Goal: Information Seeking & Learning: Check status

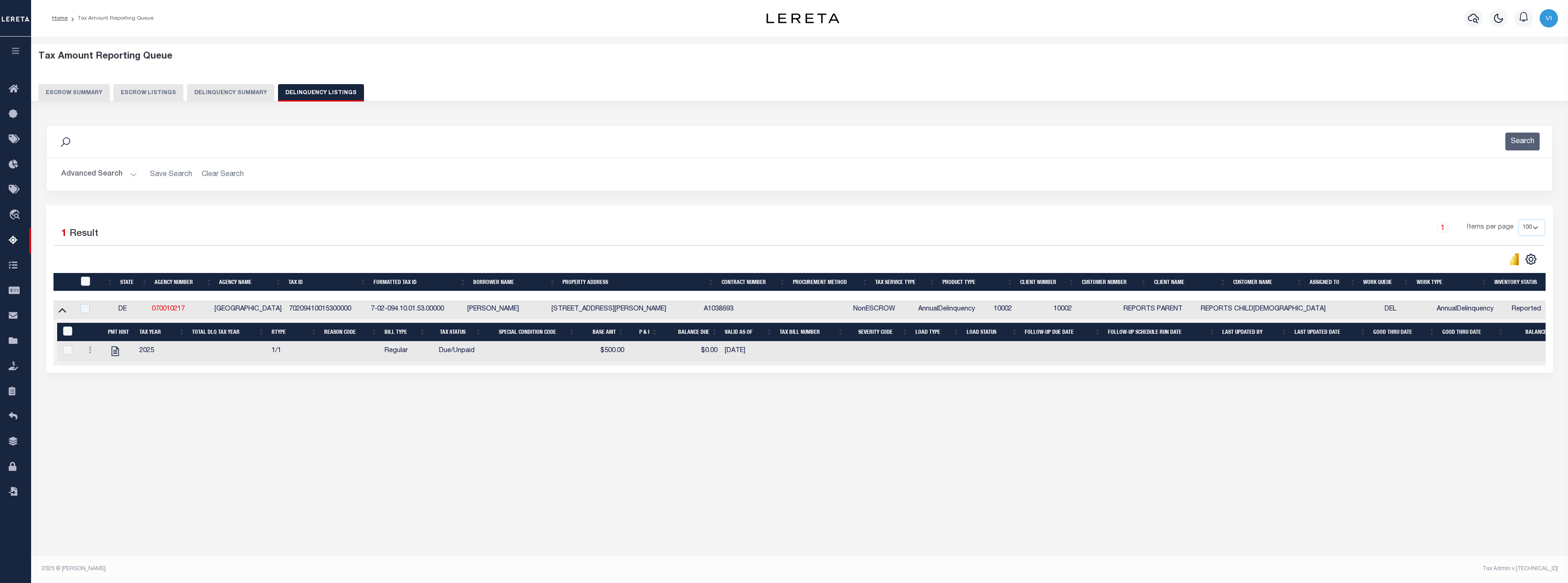
select select "100"
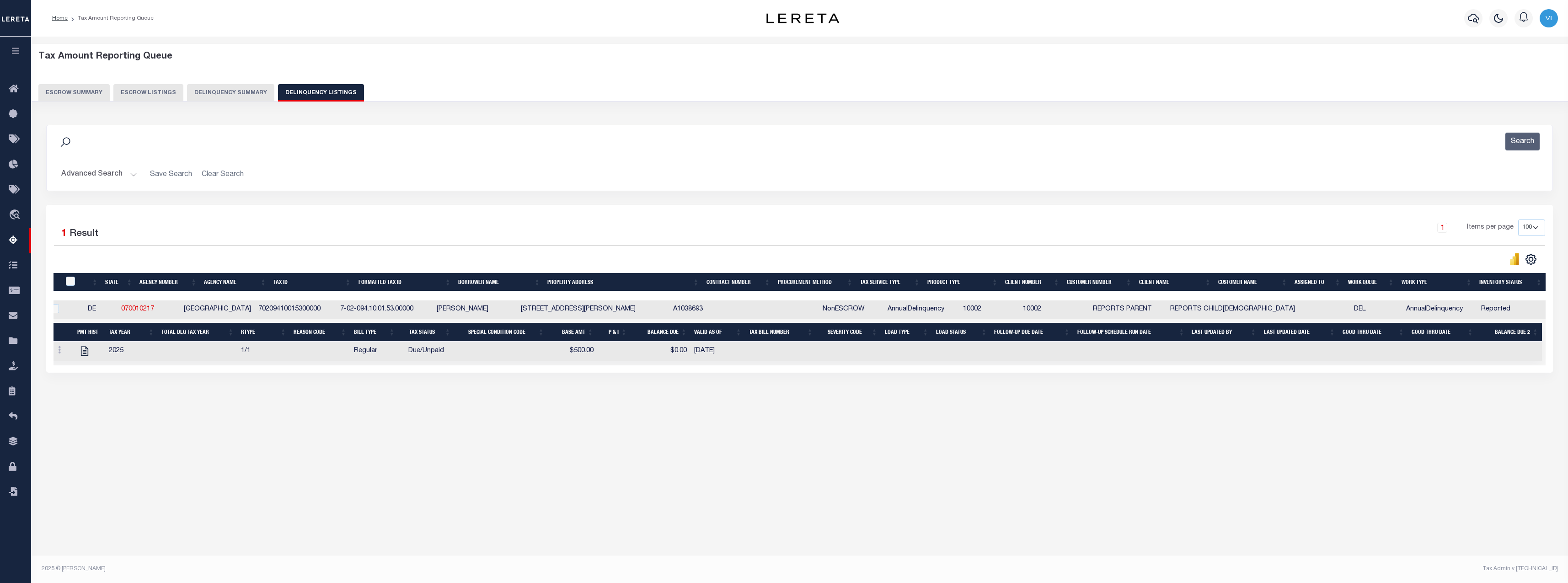
click at [219, 89] on button "Delinquency Summary" at bounding box center [230, 93] width 87 height 18
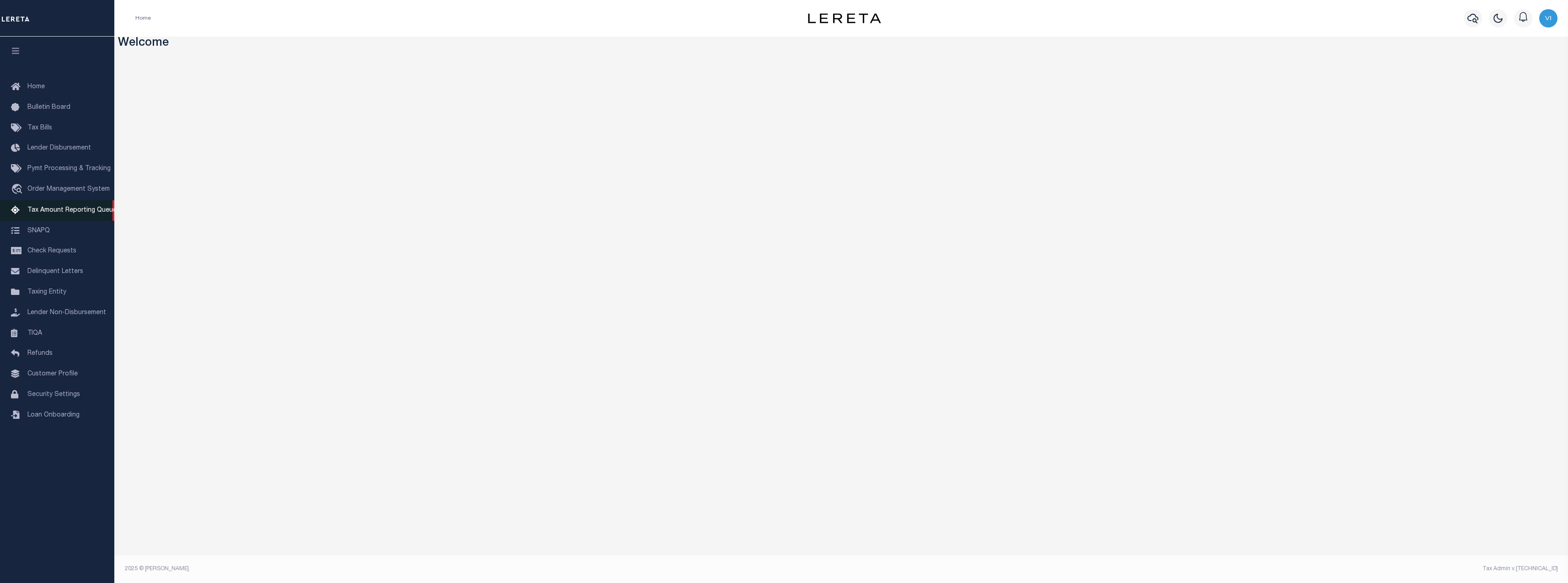
click at [72, 212] on span "Tax Amount Reporting Queue" at bounding box center [72, 210] width 89 height 7
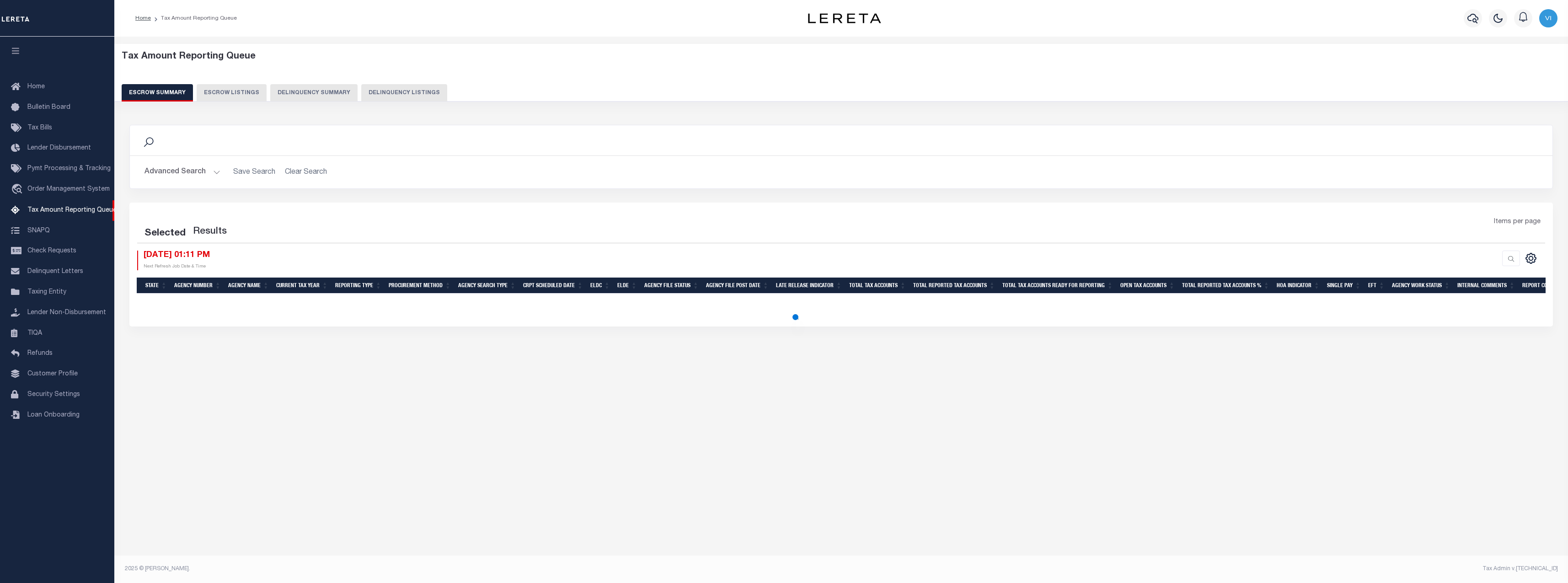
select select "100"
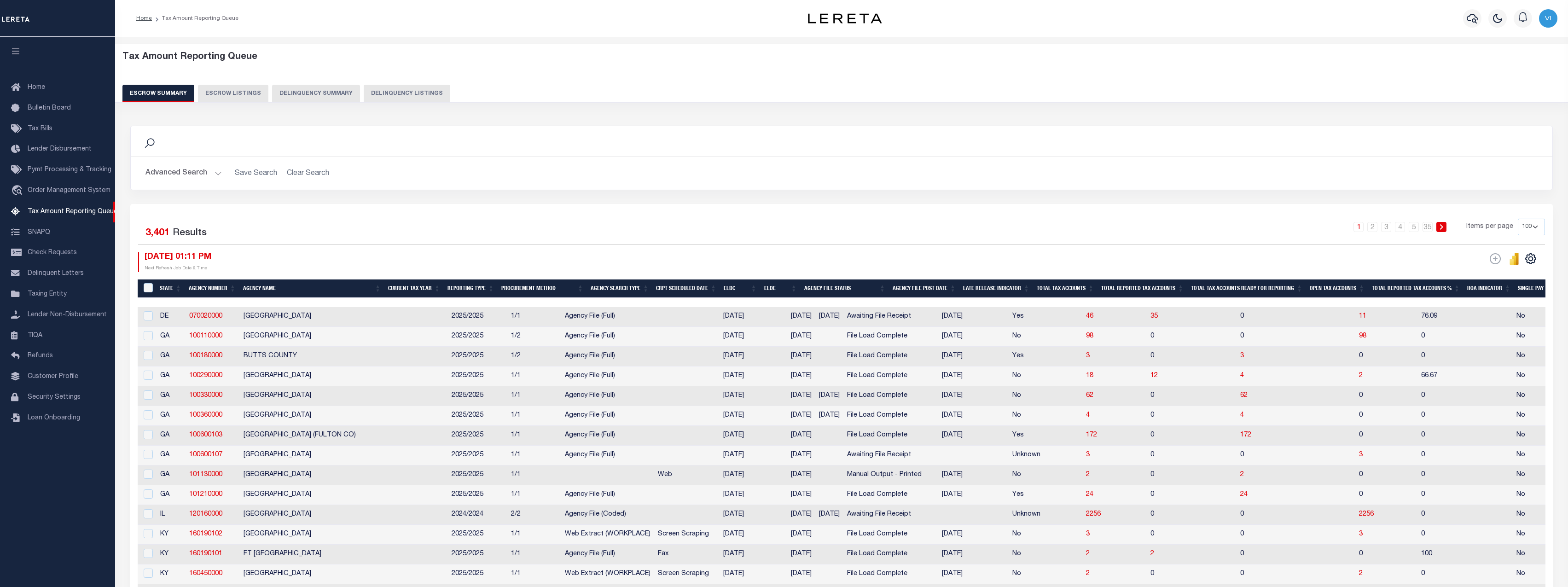
click at [307, 103] on div "Tax Amount Reporting Queue Escrow Summary Escrow Listings Delinquency Summary" at bounding box center [842, 80] width 1471 height 72
click at [312, 99] on button "Delinquency Summary" at bounding box center [316, 93] width 88 height 18
select select
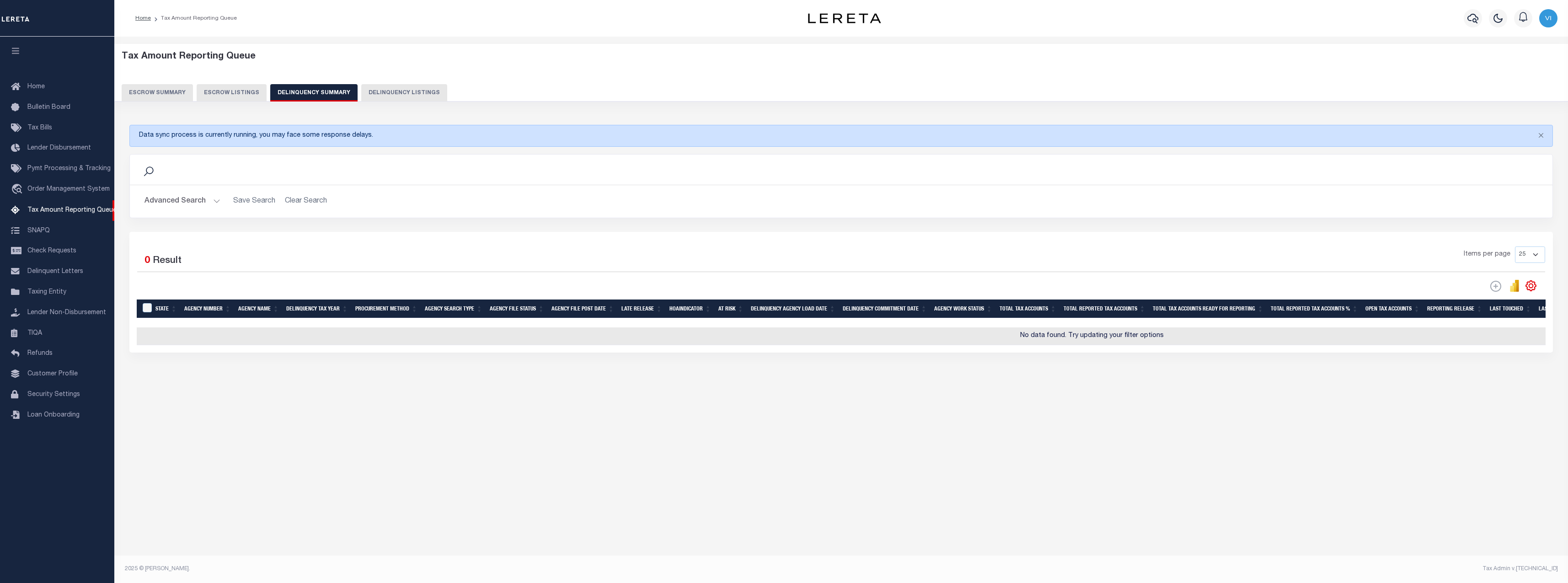
click at [175, 201] on button "Advanced Search" at bounding box center [182, 201] width 76 height 18
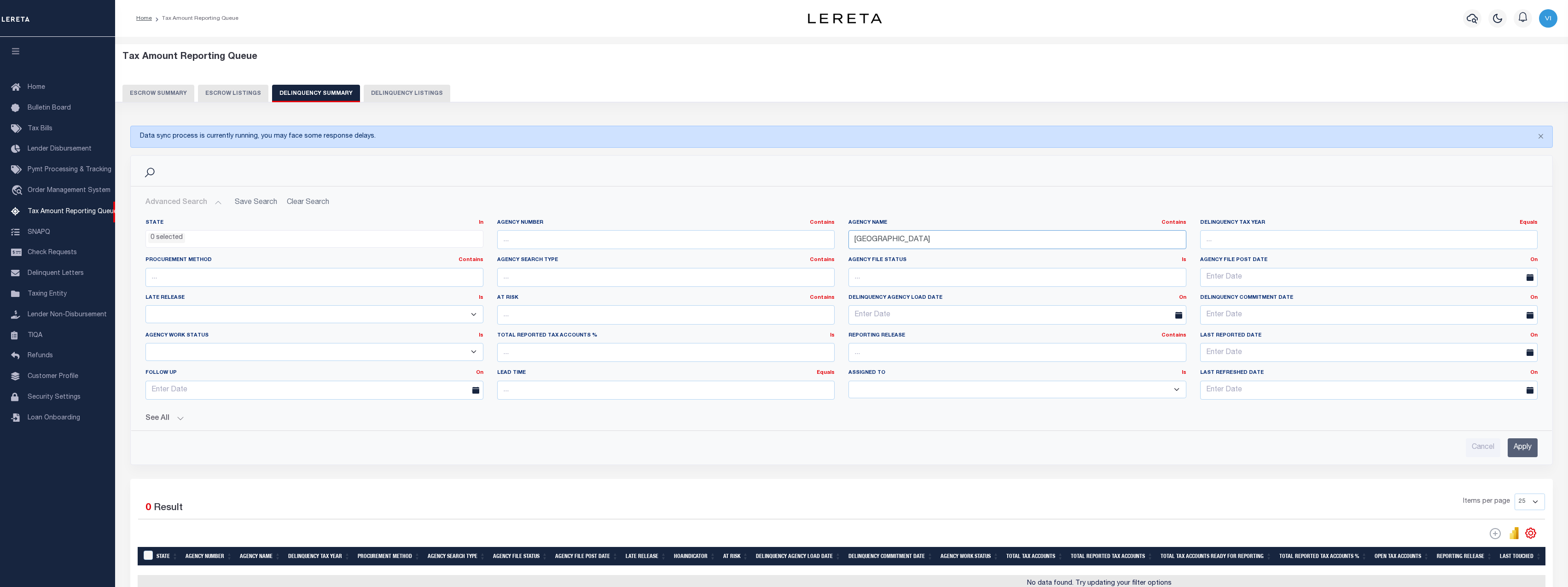
drag, startPoint x: 917, startPoint y: 242, endPoint x: 718, endPoint y: 233, distance: 199.2
click at [722, 234] on div "State In In AK AL AR AZ CA CO CT DC DE FL GA GU HI IA ID IL IN KS KY LA MA MD M…" at bounding box center [841, 313] width 1406 height 188
click at [496, 449] on div "Cancel Apply" at bounding box center [841, 447] width 1392 height 19
click at [304, 200] on h2 "Advanced Search Save Search Clear Search SummaryGridWrapper_dynamictable_____De…" at bounding box center [841, 202] width 1407 height 18
click at [213, 201] on button "Advanced Search" at bounding box center [183, 202] width 77 height 18
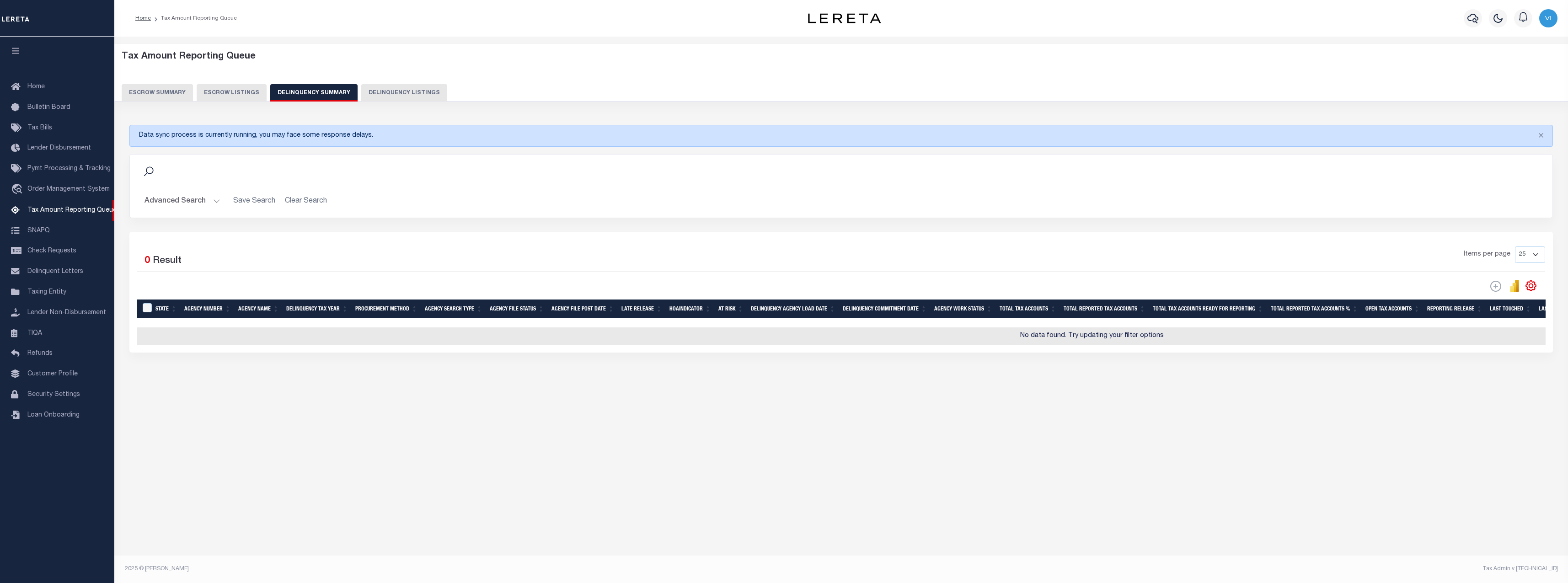
click at [311, 201] on h2 "Advanced Search Save Search Clear Search SummaryGridWrapper_dynamictable_____De…" at bounding box center [841, 201] width 1408 height 18
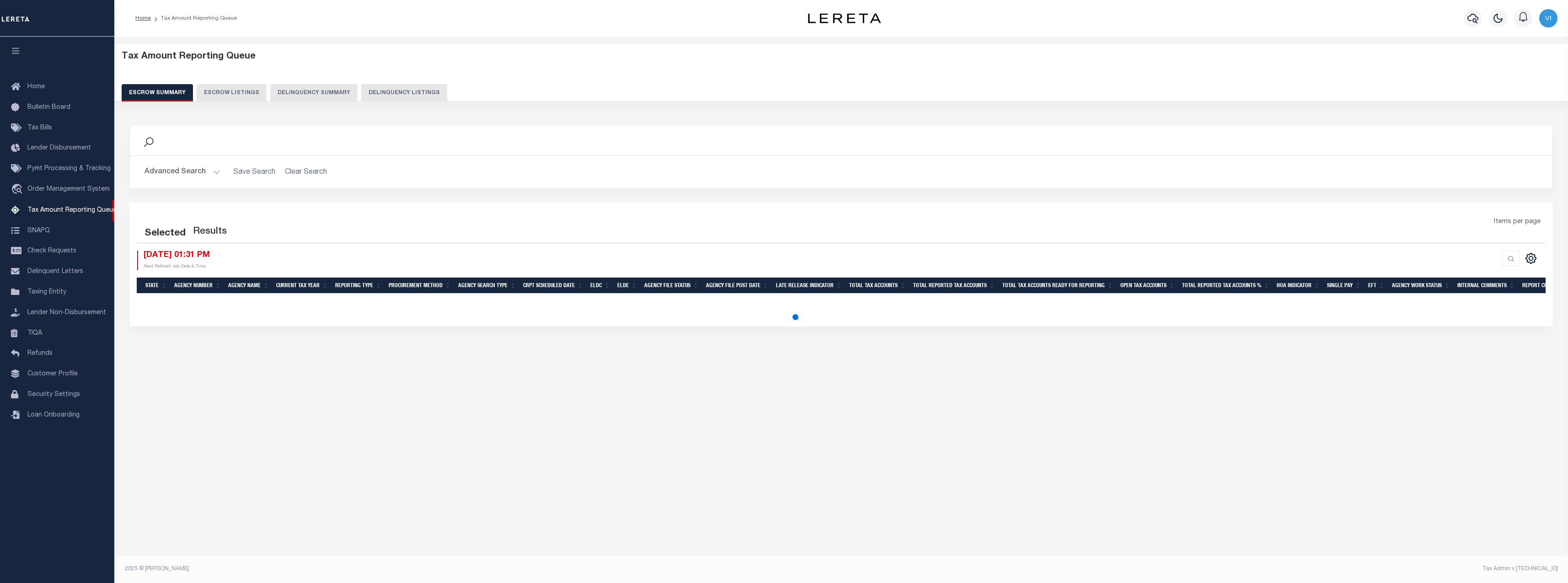
click at [327, 89] on button "Delinquency Summary" at bounding box center [313, 93] width 87 height 18
select select
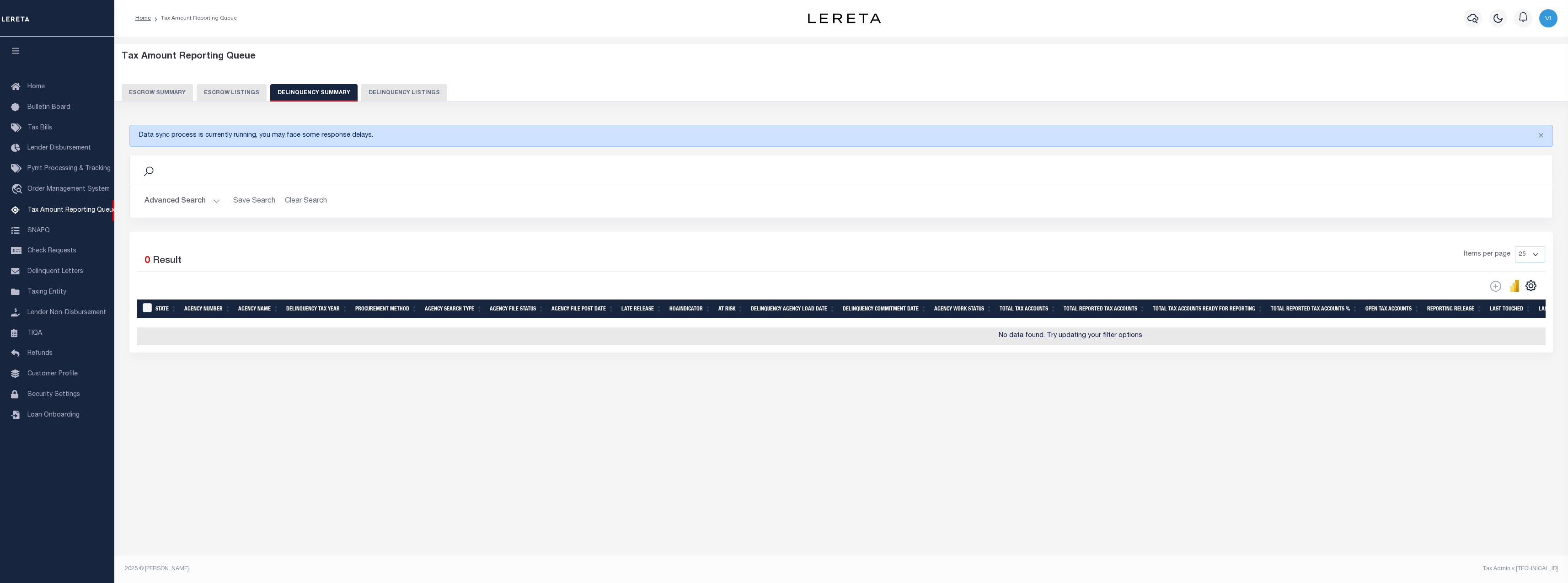
click at [188, 202] on button "Advanced Search" at bounding box center [182, 201] width 76 height 18
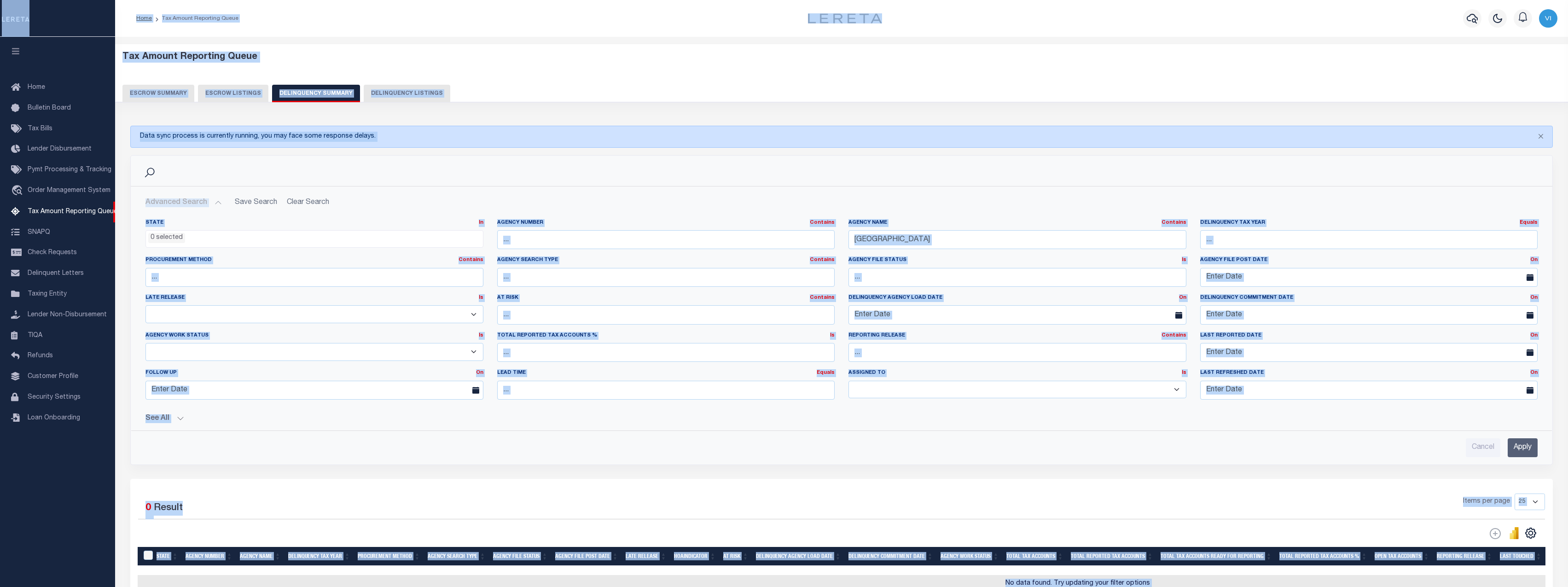
click at [1022, 260] on label "Agency File Status Is Is" at bounding box center [1017, 260] width 338 height 8
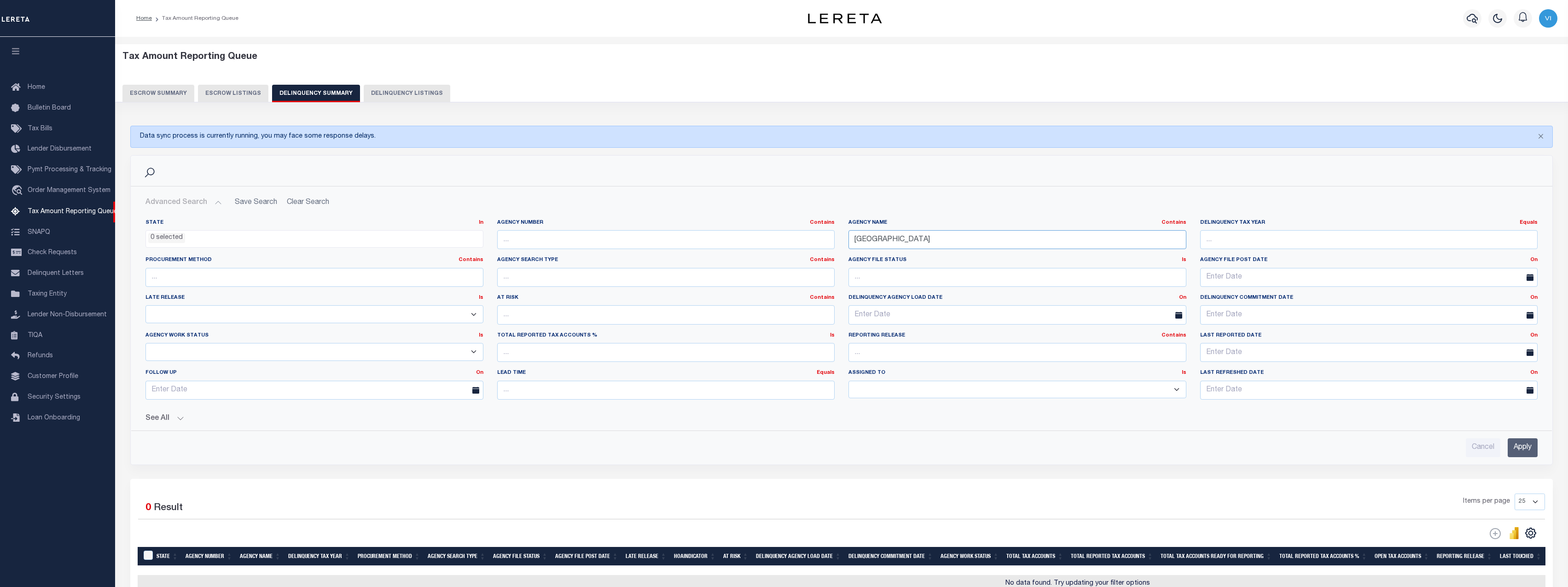
click at [928, 241] on input "[GEOGRAPHIC_DATA]" at bounding box center [1017, 240] width 338 height 19
click at [1529, 443] on input "Apply" at bounding box center [1522, 447] width 30 height 19
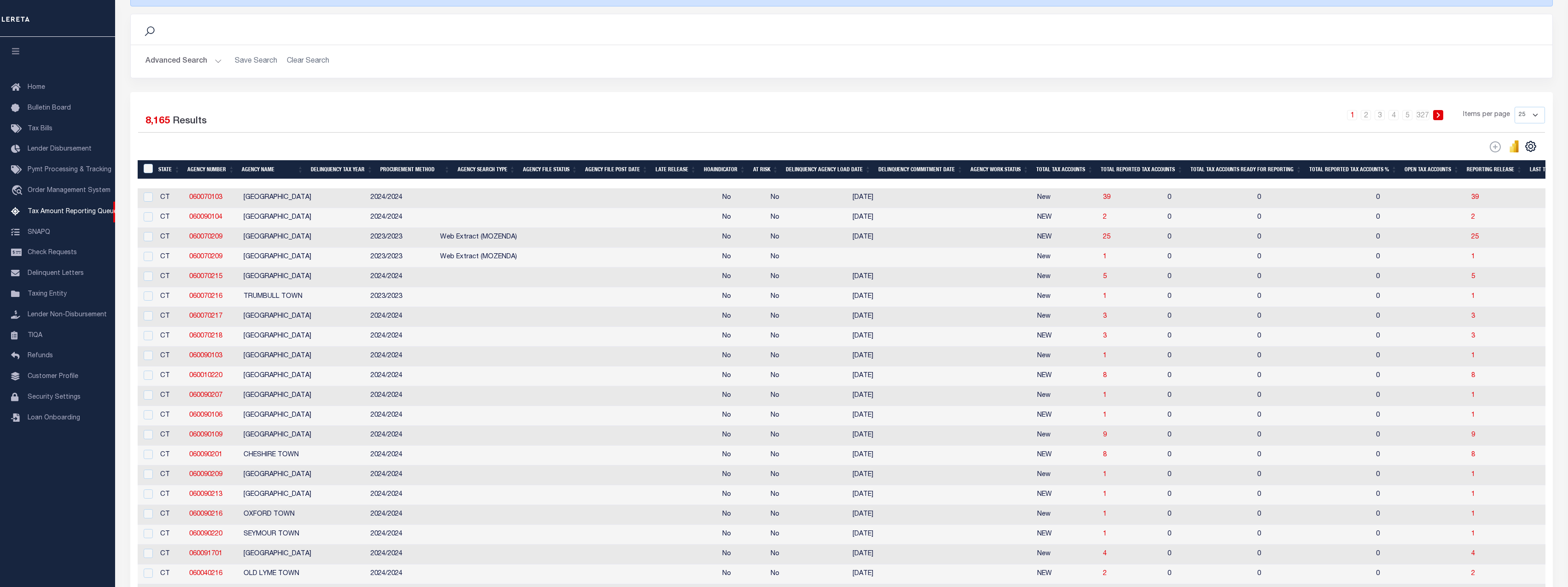
scroll to position [72, 0]
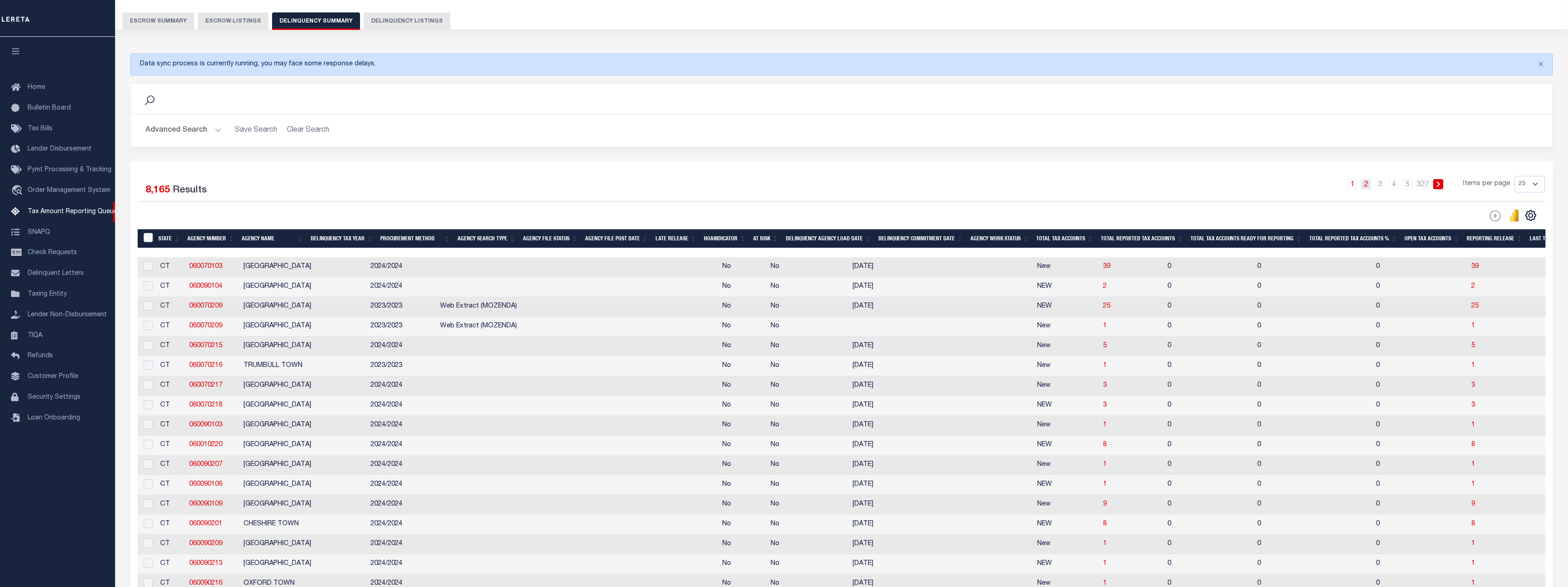
click at [1368, 183] on link "2" at bounding box center [1366, 184] width 10 height 10
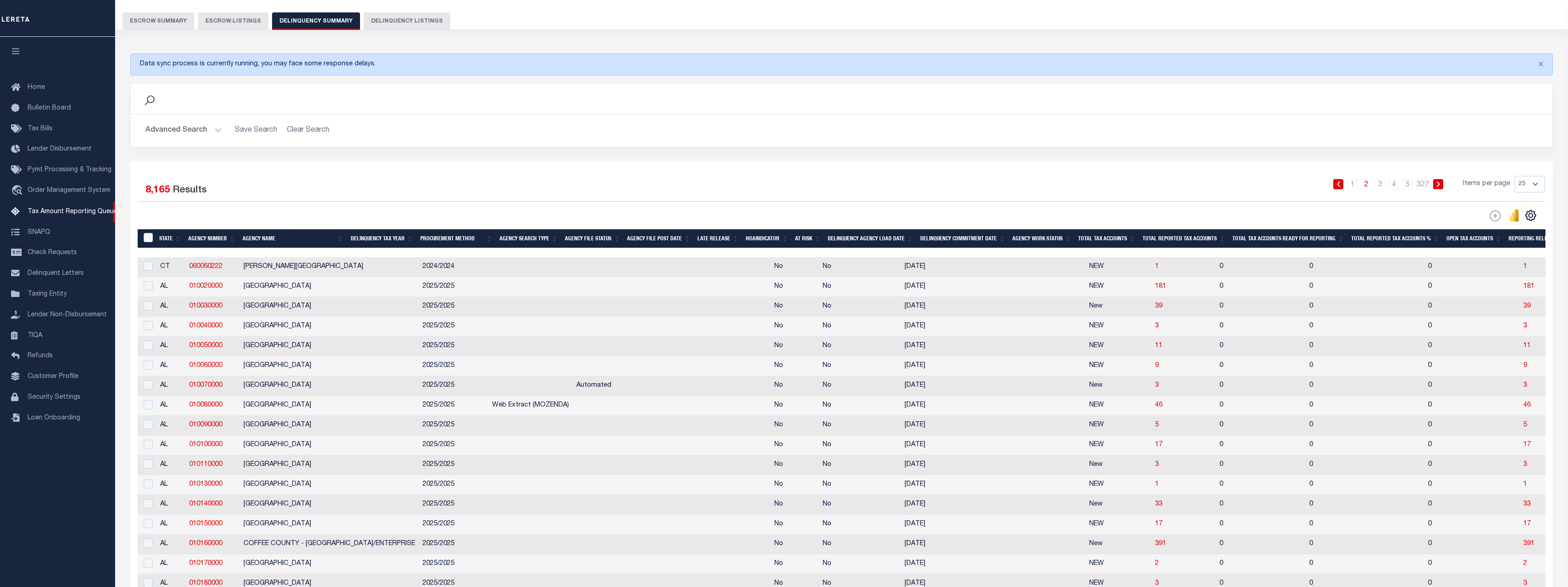
click at [1187, 242] on th "Total Reported Tax Accounts" at bounding box center [1184, 238] width 89 height 19
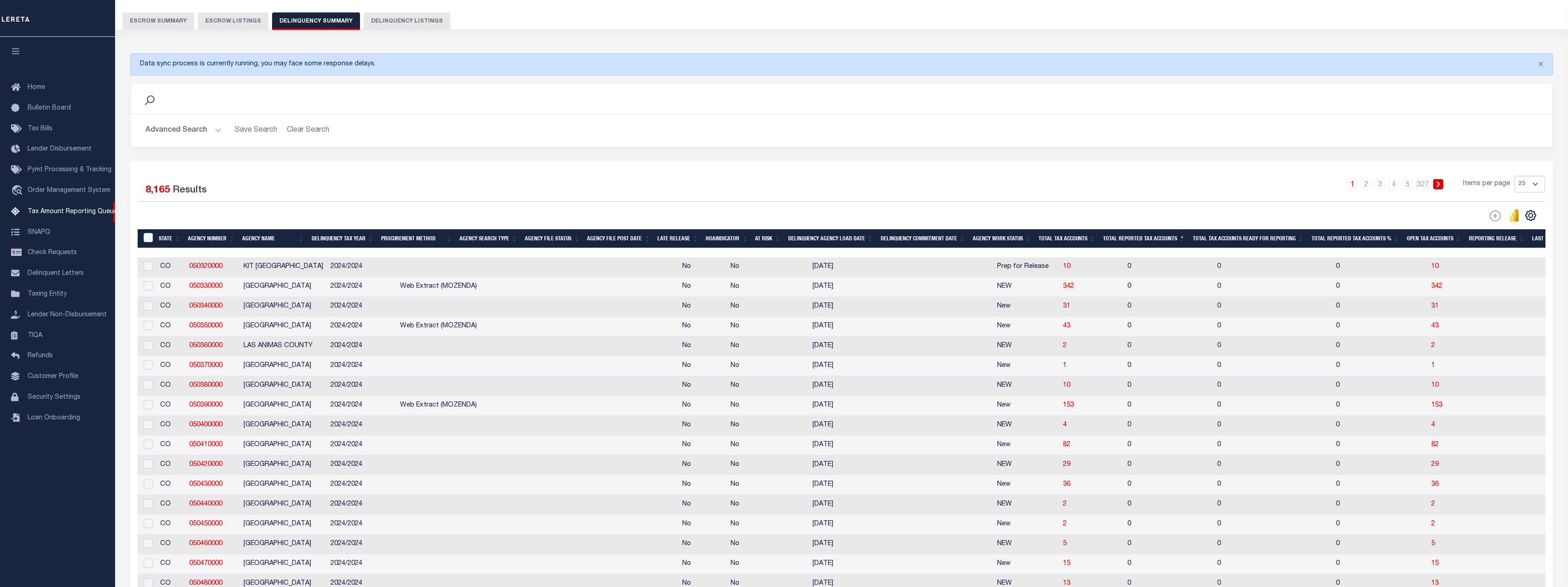
click at [1187, 242] on th "Total Reported Tax Accounts" at bounding box center [1144, 238] width 89 height 19
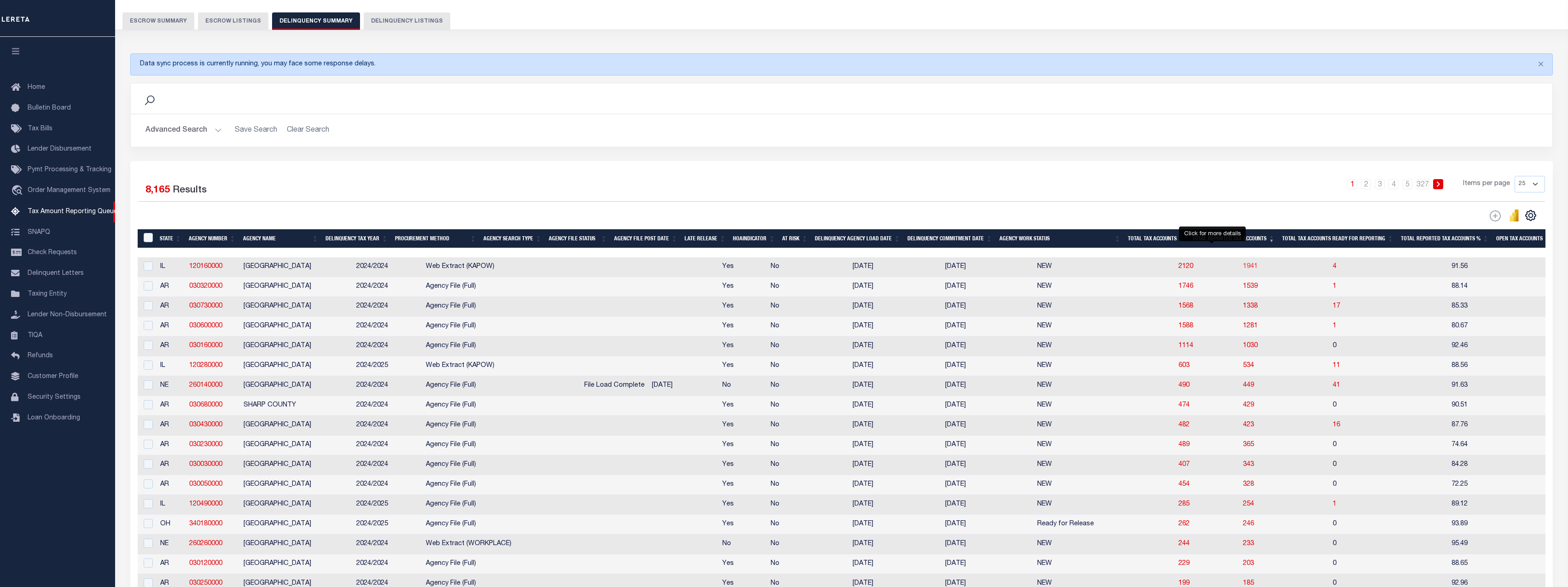
click at [1243, 268] on span "1941" at bounding box center [1250, 267] width 15 height 7
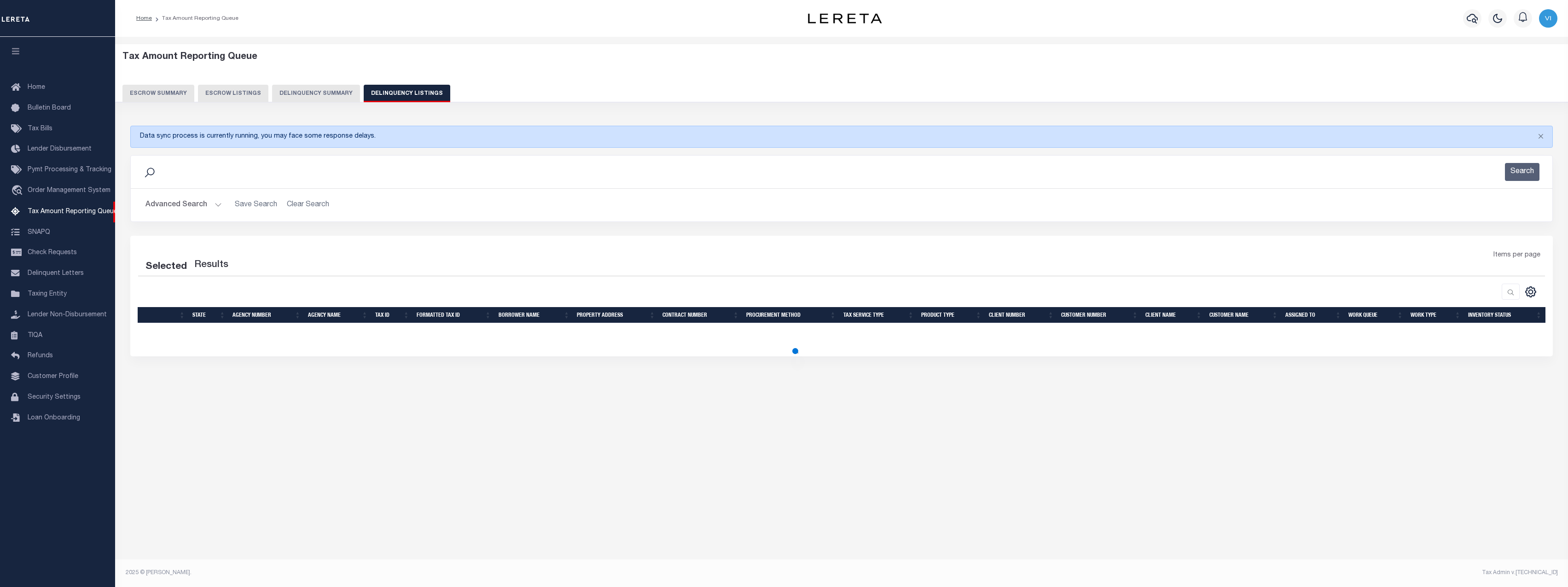
scroll to position [0, 0]
select select "100"
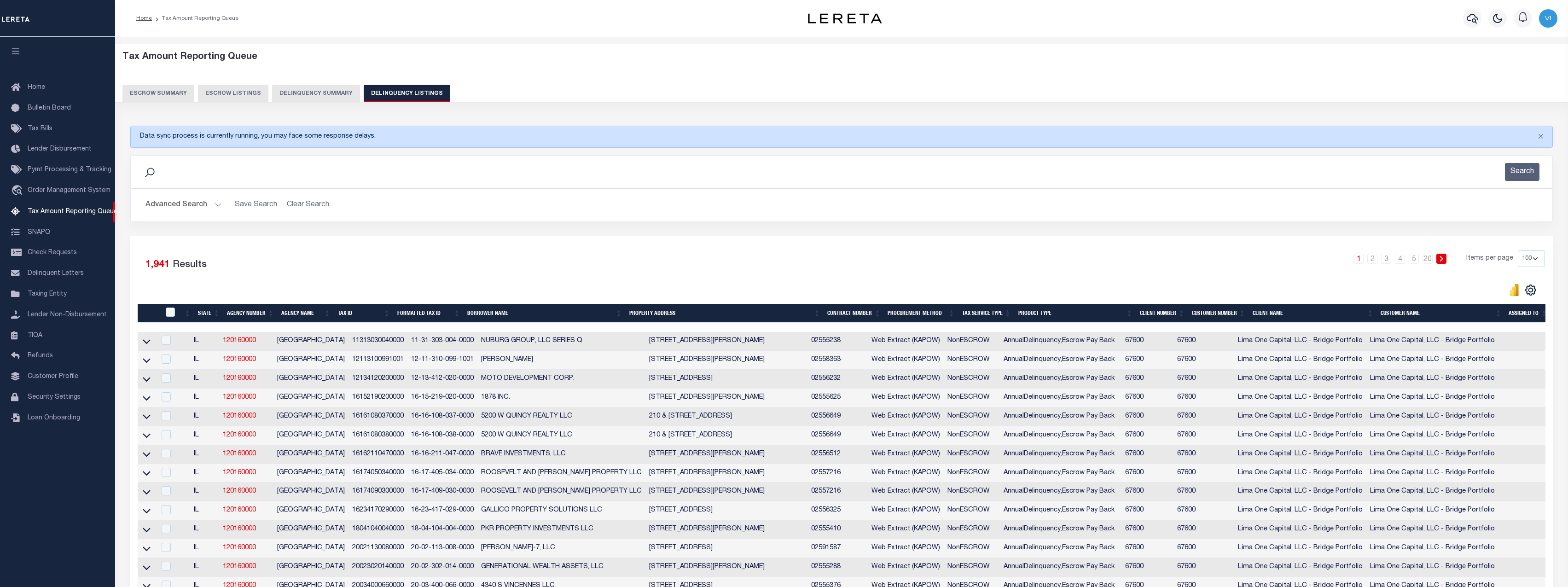
click at [324, 86] on button "Delinquency Summary" at bounding box center [316, 93] width 88 height 18
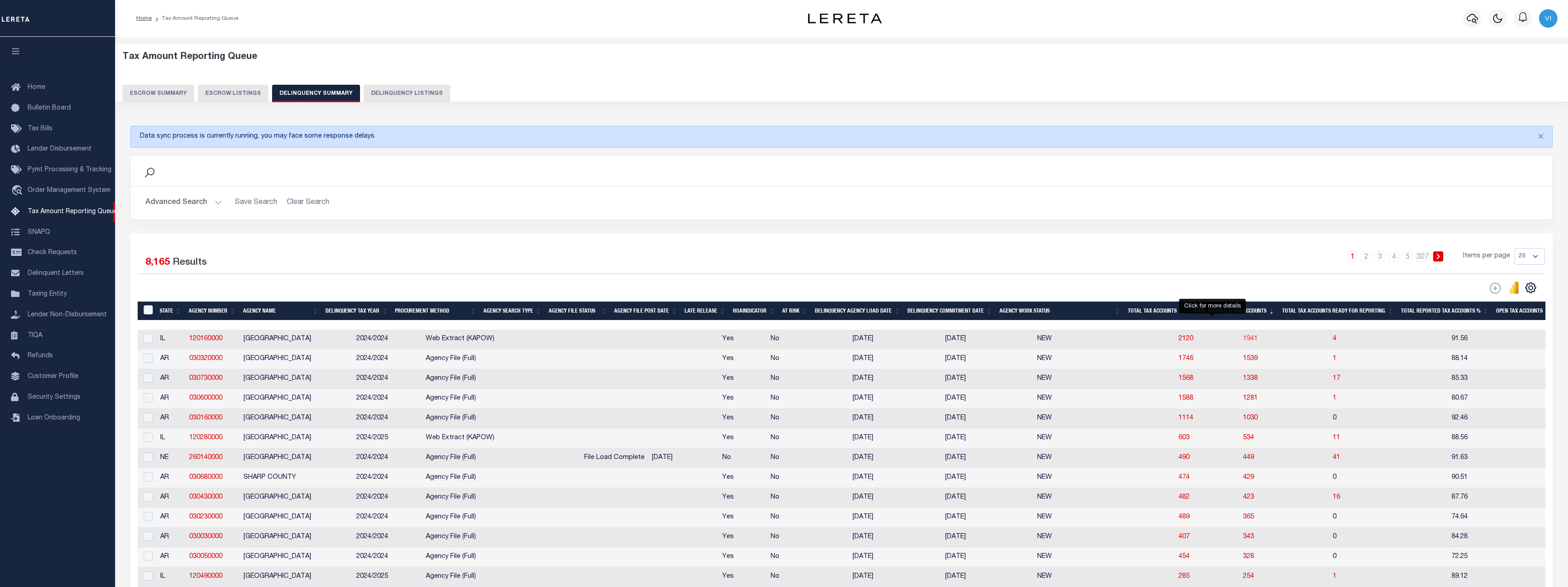
click at [1243, 340] on span "1941" at bounding box center [1250, 339] width 15 height 7
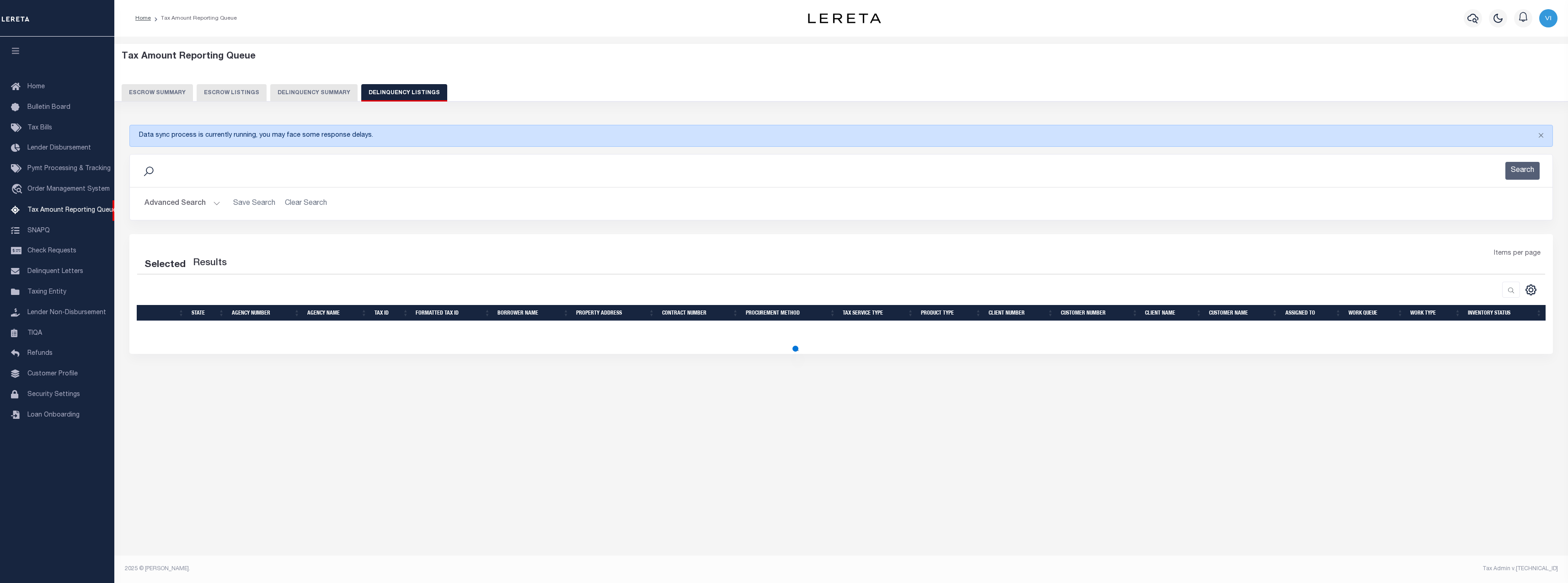
select select "100"
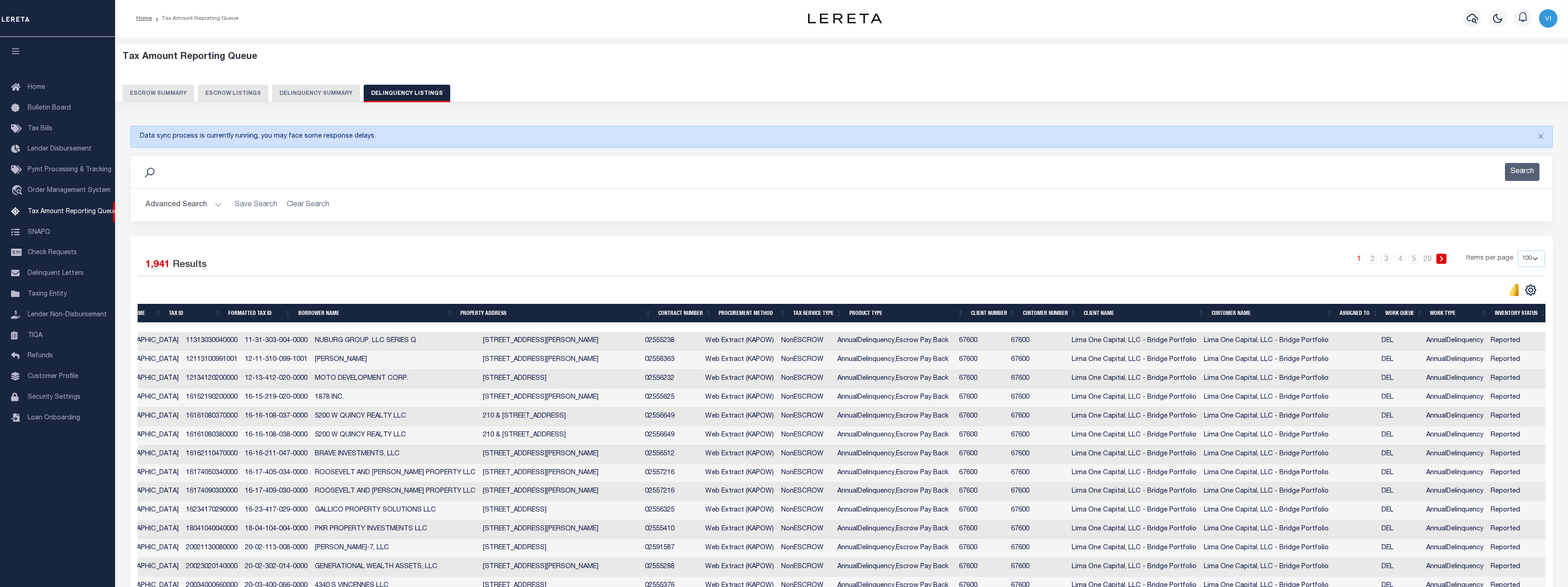
scroll to position [0, 169]
click at [309, 90] on button "Delinquency Summary" at bounding box center [316, 93] width 88 height 18
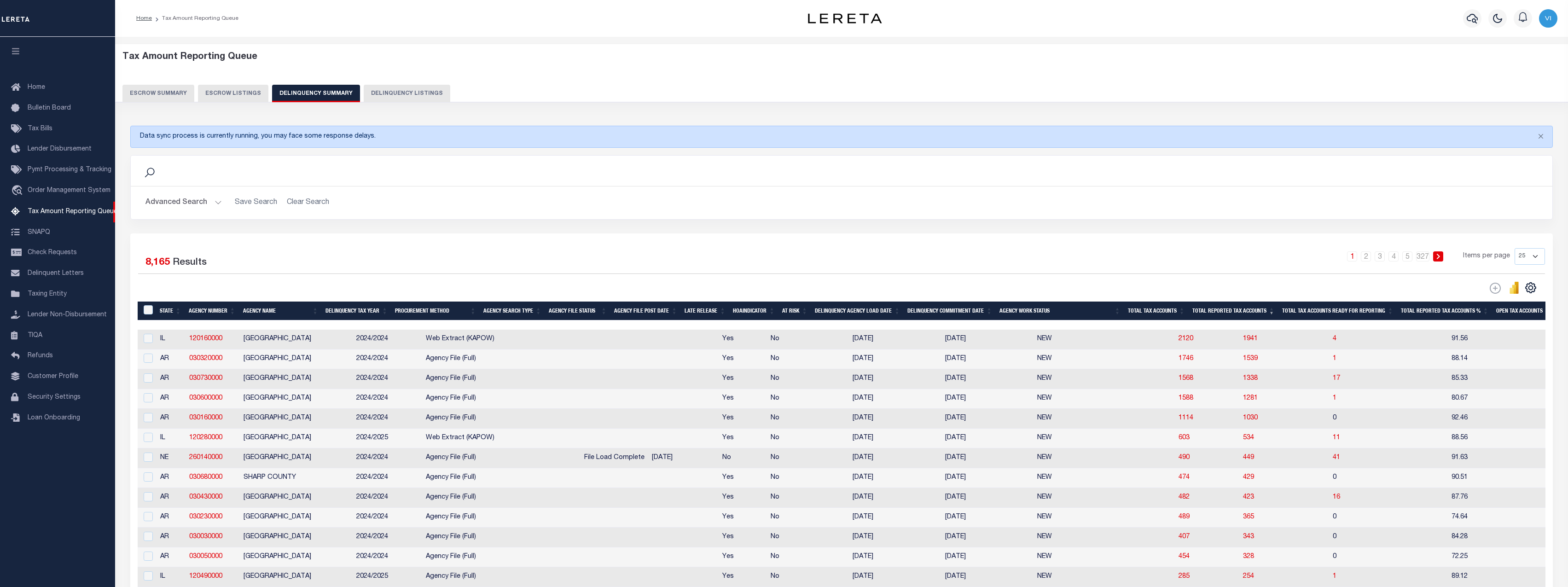
scroll to position [349, 0]
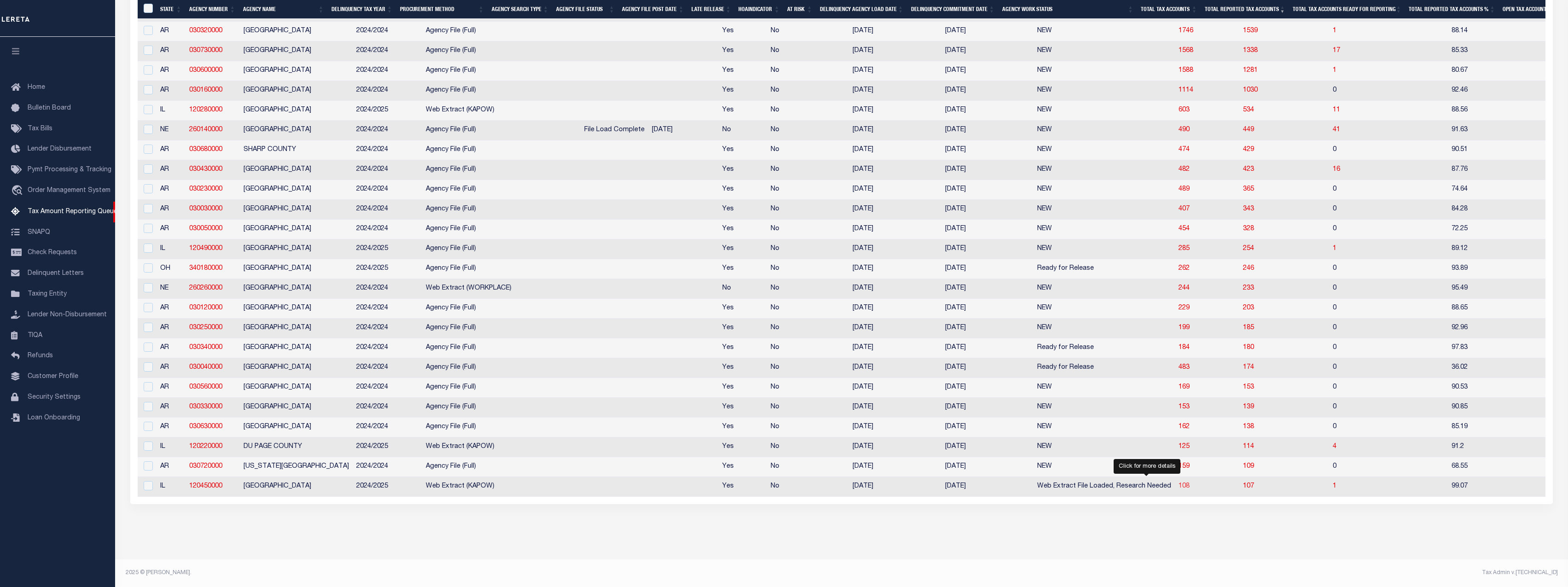
click at [1178, 483] on span "108" at bounding box center [1184, 486] width 11 height 7
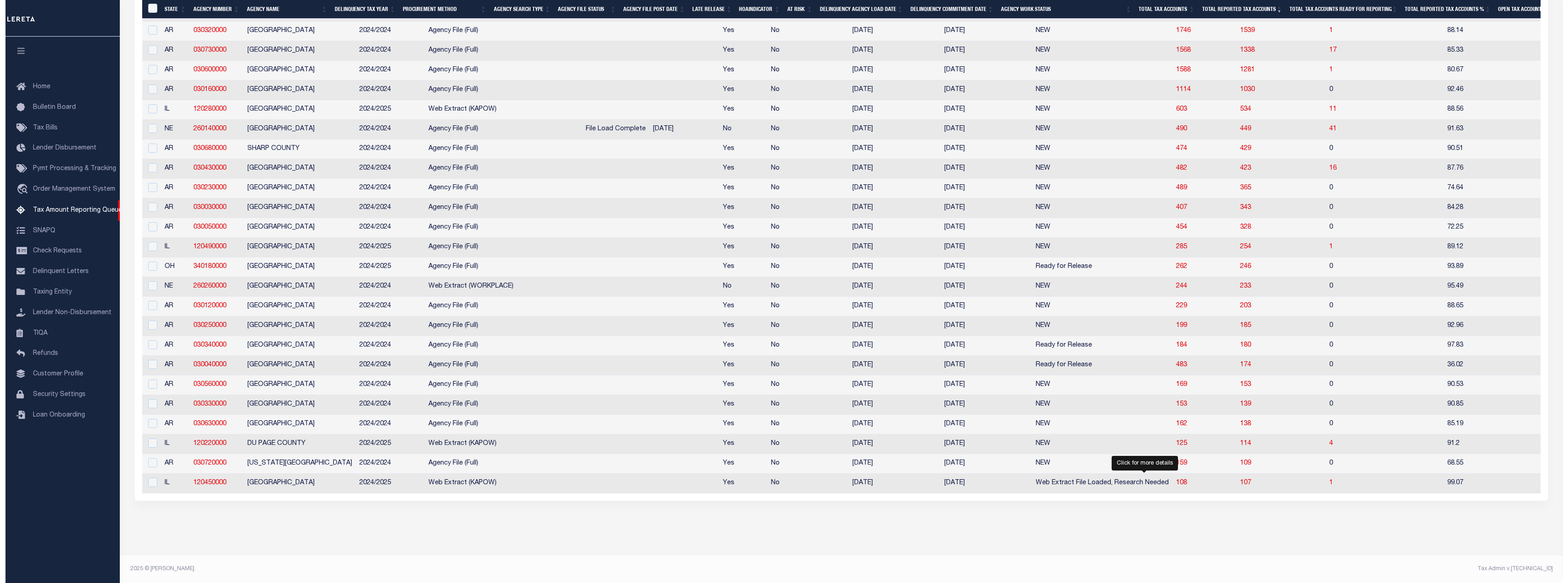
select select "100"
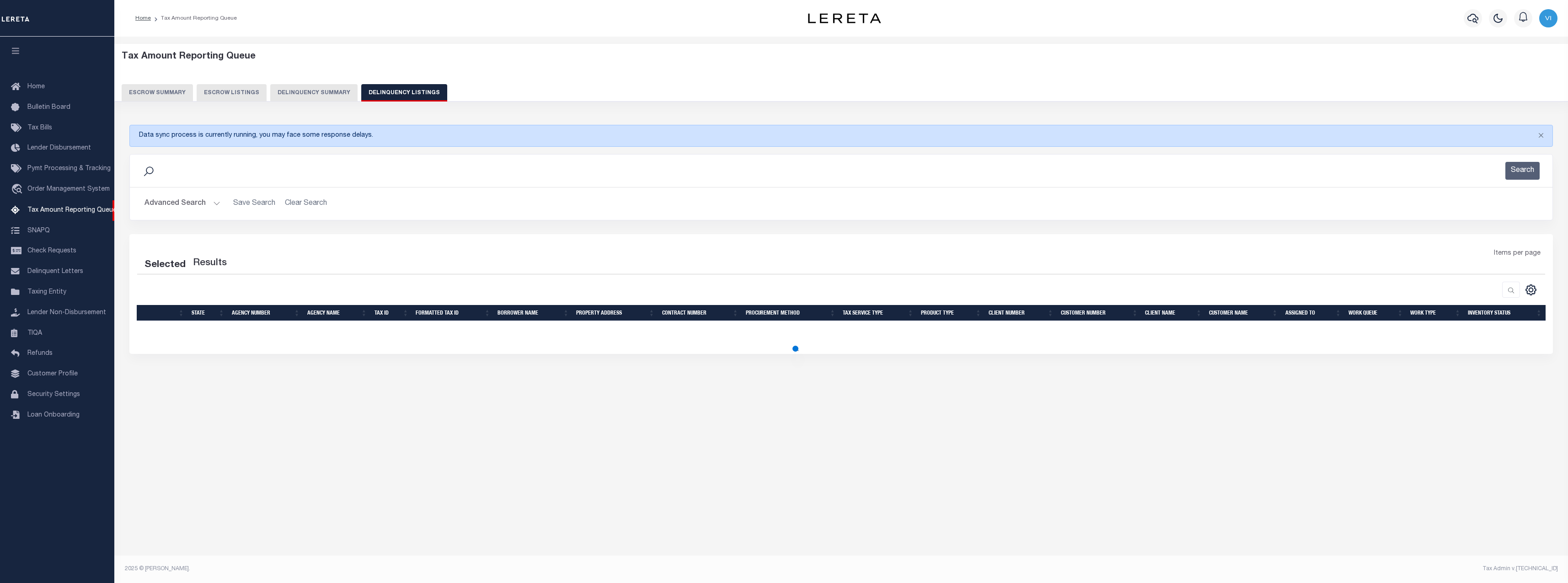
click at [1137, 478] on div "Tax Amount Reporting Queue Escrow Summary Escrow Listings In" at bounding box center [841, 299] width 1454 height 525
select select "100"
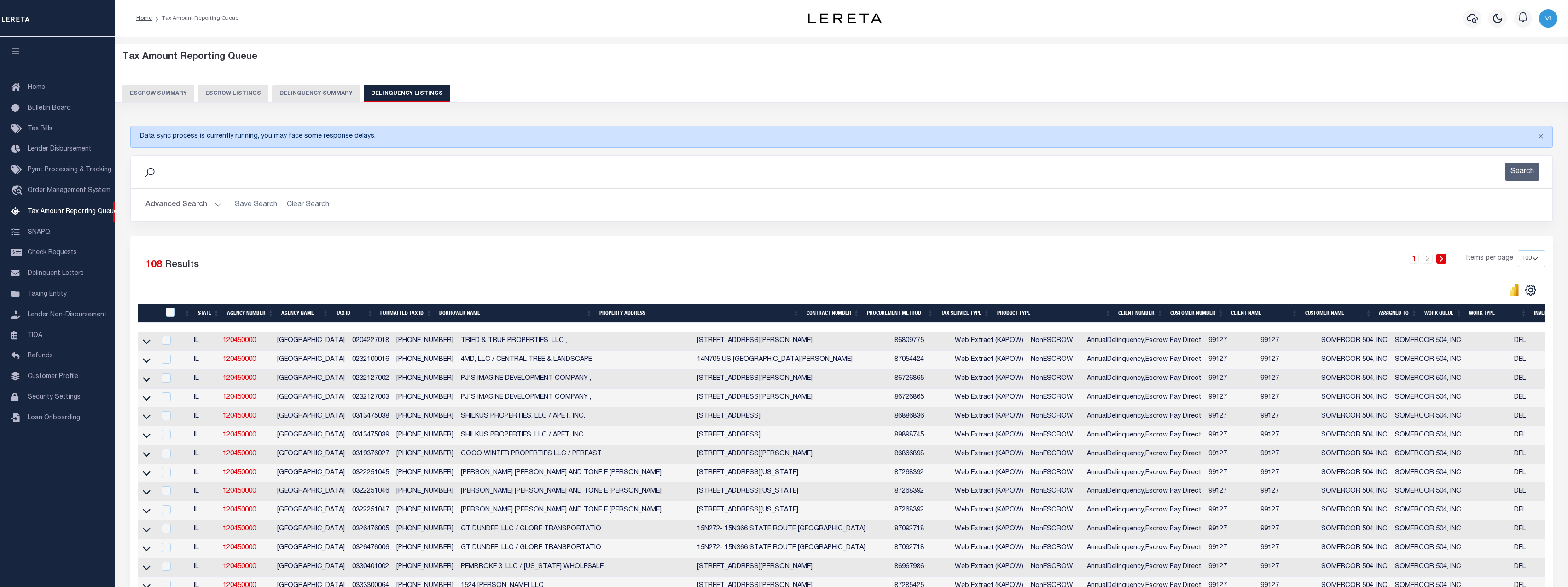
click at [331, 91] on button "Delinquency Summary" at bounding box center [316, 93] width 88 height 18
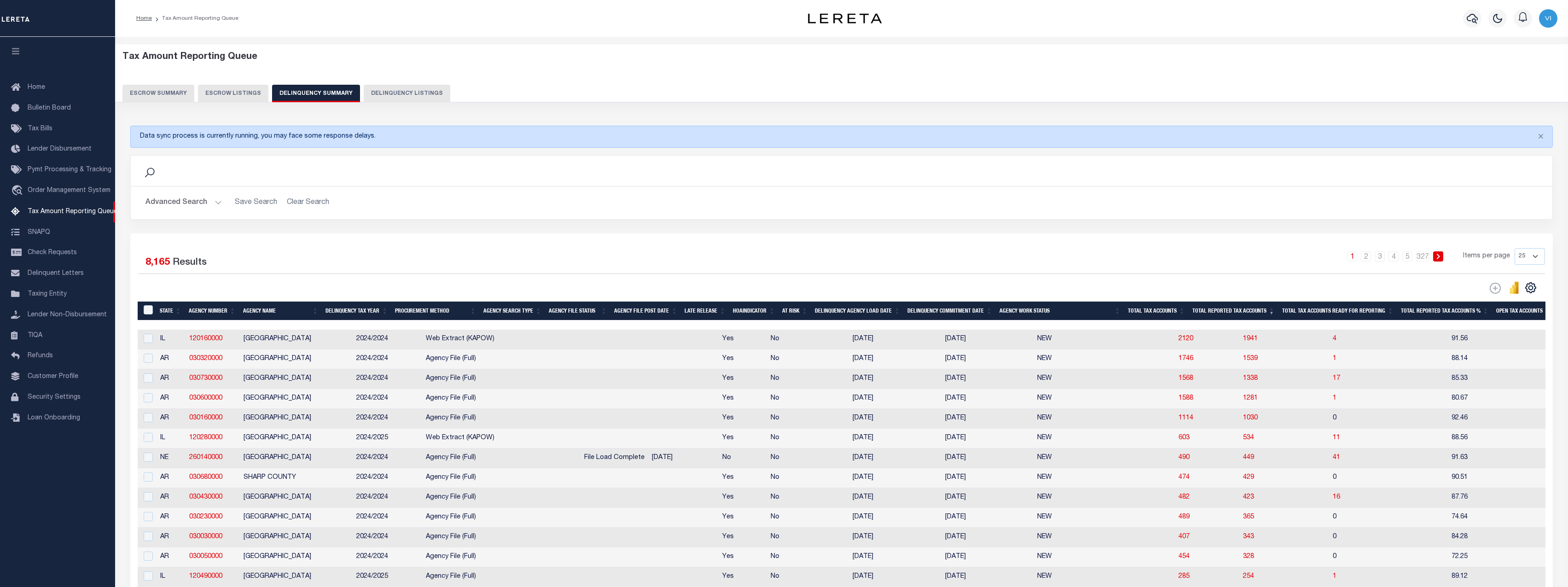
scroll to position [276, 0]
